Goal: Information Seeking & Learning: Find specific fact

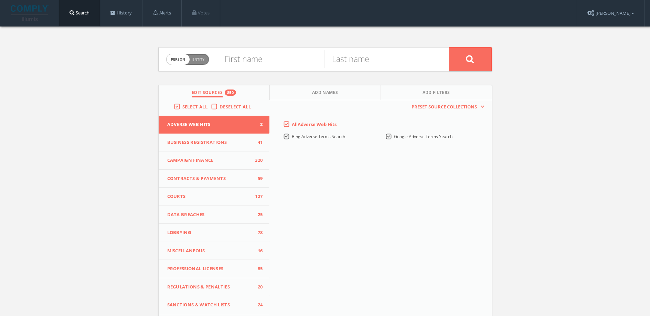
click at [187, 56] on span "person" at bounding box center [178, 59] width 23 height 11
checkbox input "true"
click at [302, 58] on input "text" at bounding box center [333, 59] width 232 height 18
type input "gp3 group"
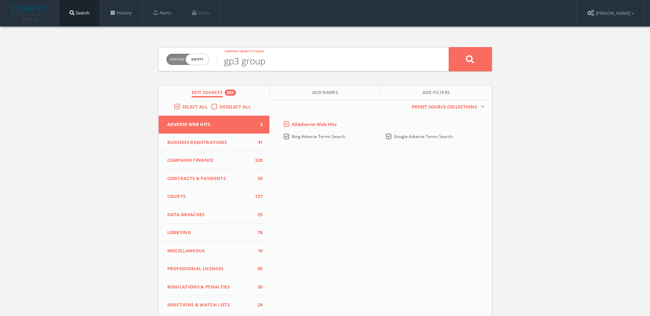
click at [449, 47] on button at bounding box center [470, 59] width 43 height 24
click at [193, 65] on div "Person Entity person" at bounding box center [187, 60] width 43 height 24
click at [201, 58] on span "Entity" at bounding box center [198, 59] width 12 height 5
checkbox input "true"
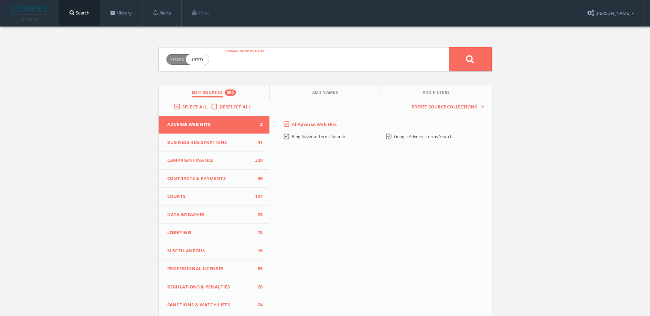
click at [262, 58] on input "text" at bounding box center [333, 59] width 232 height 18
type input "gp3 partners"
click at [449, 47] on button at bounding box center [470, 59] width 43 height 24
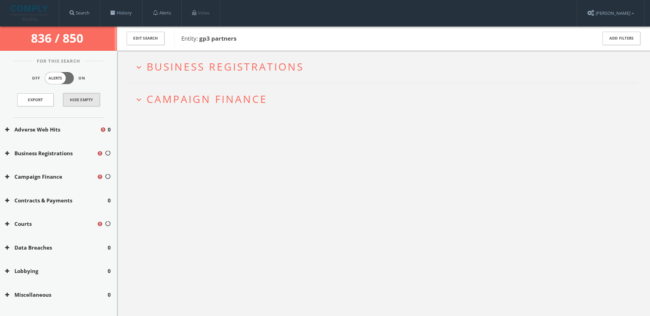
click at [76, 94] on button "Hide Empty" at bounding box center [81, 99] width 36 height 13
